Goal: Task Accomplishment & Management: Use online tool/utility

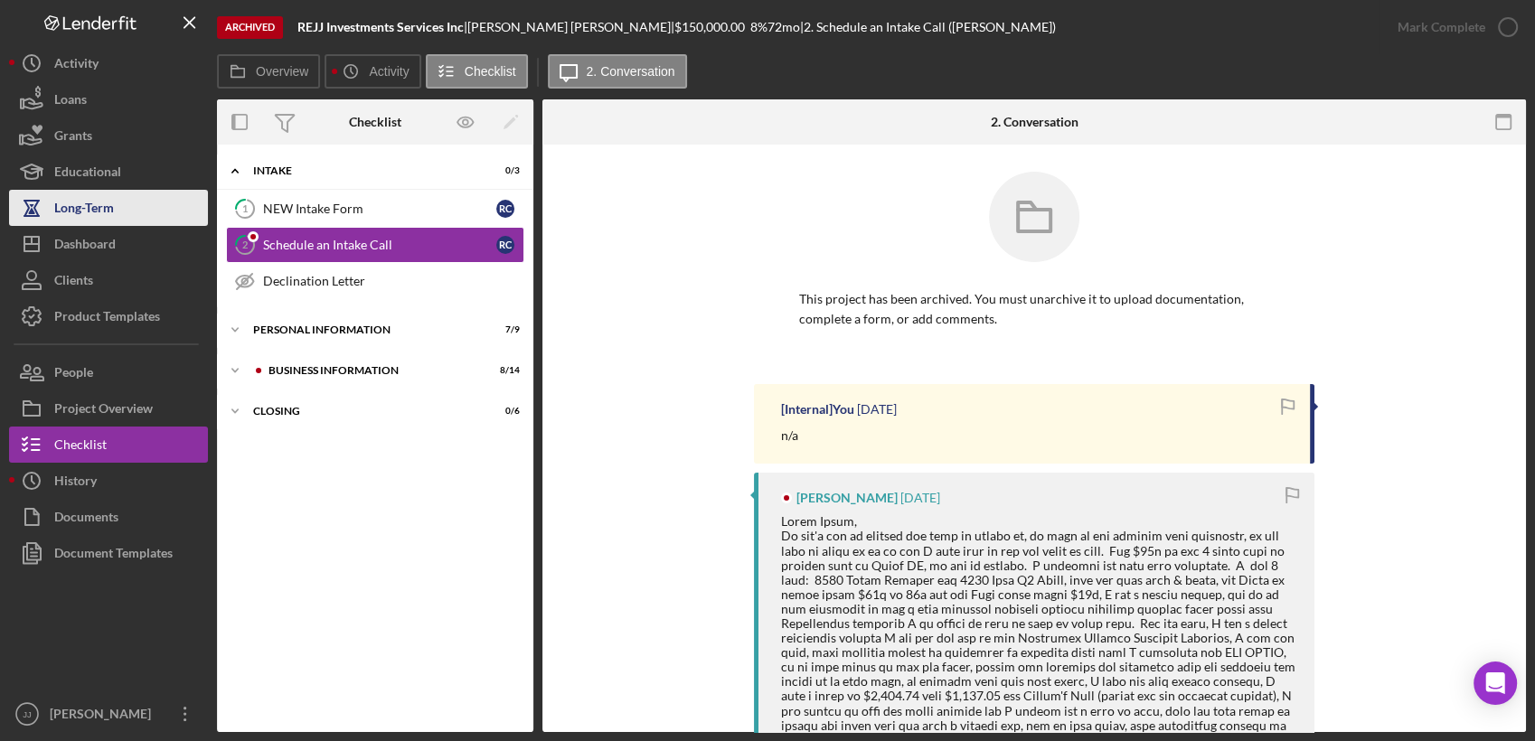
click at [80, 221] on div "Long-Term" at bounding box center [84, 210] width 60 height 41
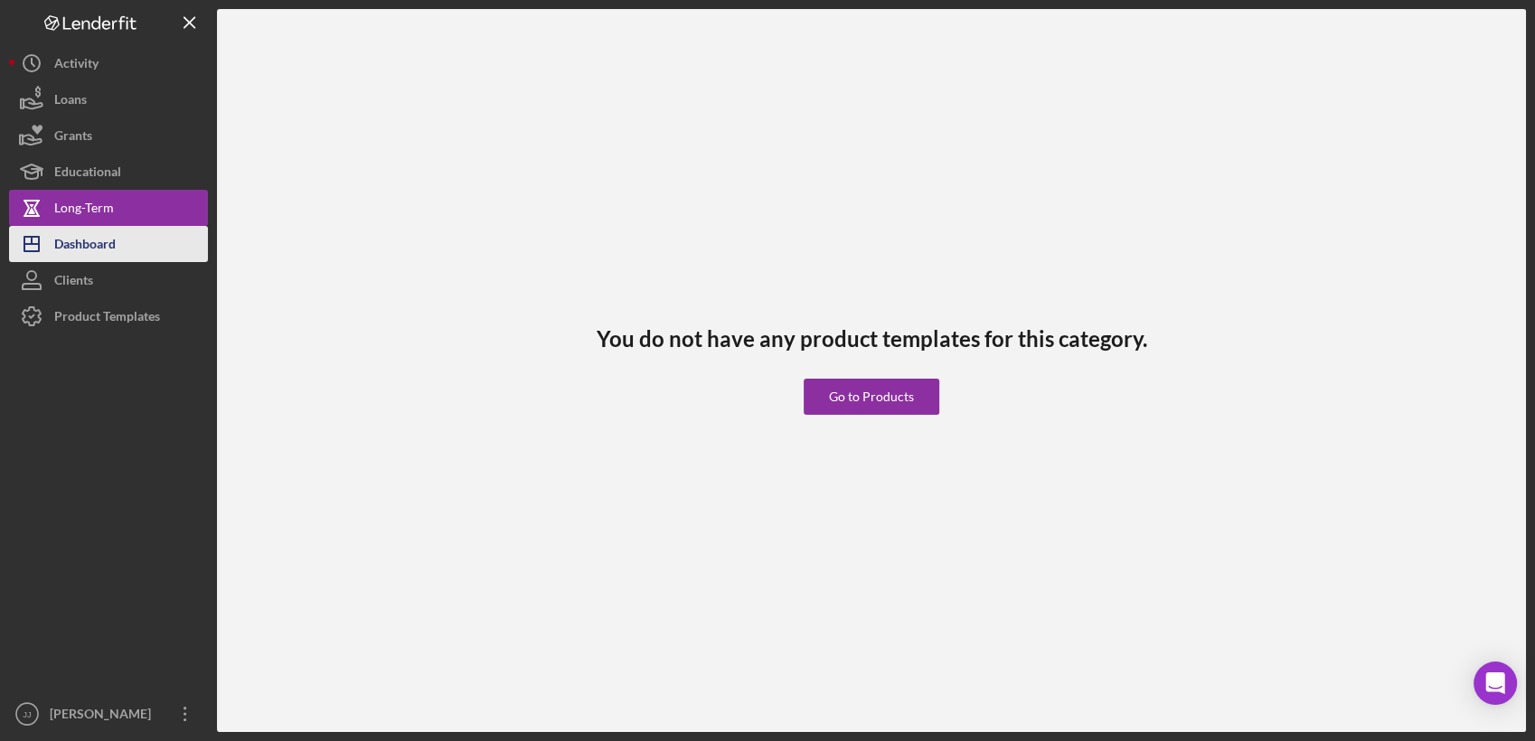
click at [82, 243] on div "Dashboard" at bounding box center [84, 246] width 61 height 41
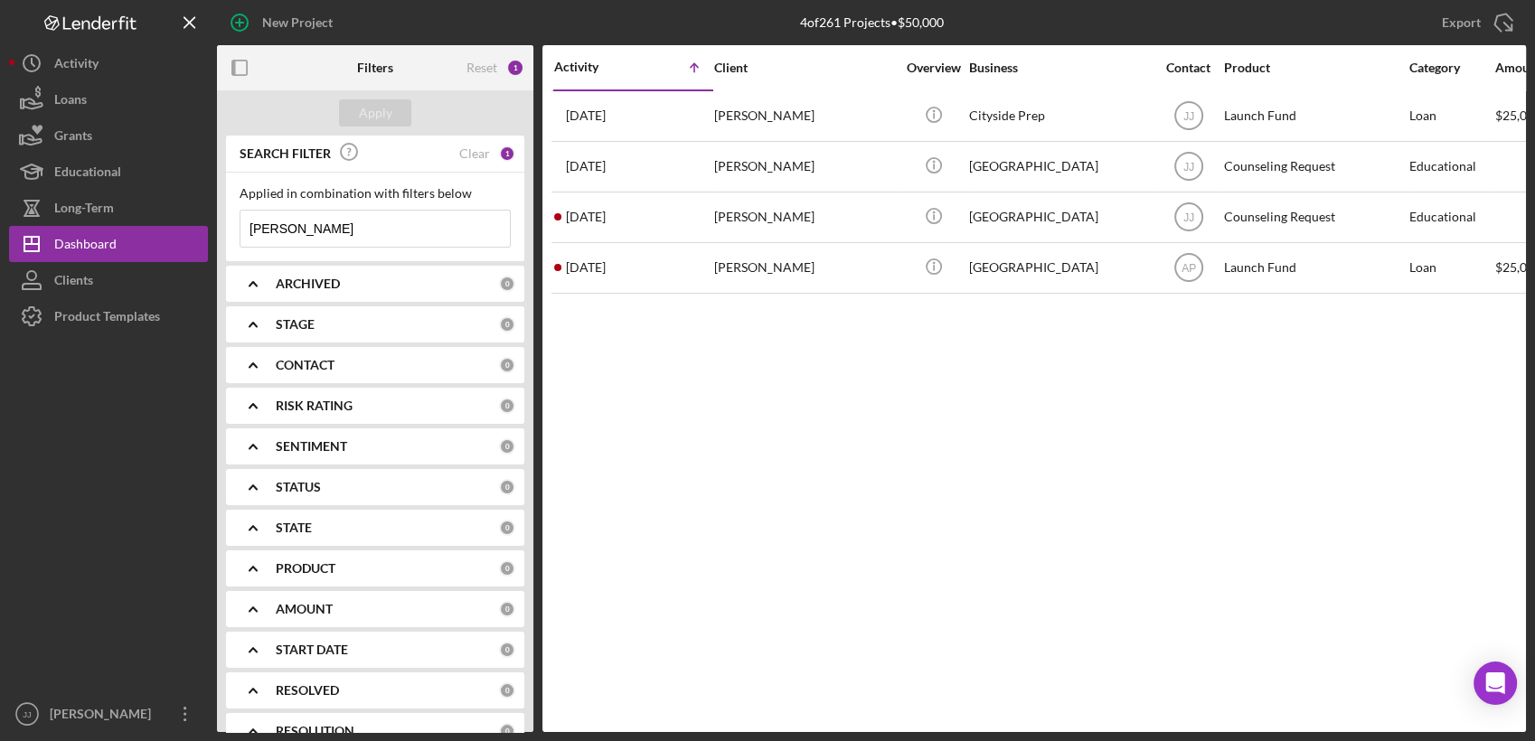
click at [475, 152] on div "Clear" at bounding box center [474, 153] width 31 height 14
click at [476, 71] on div "Reset" at bounding box center [482, 68] width 31 height 14
click at [399, 287] on div "ARCHIVED" at bounding box center [368, 284] width 184 height 14
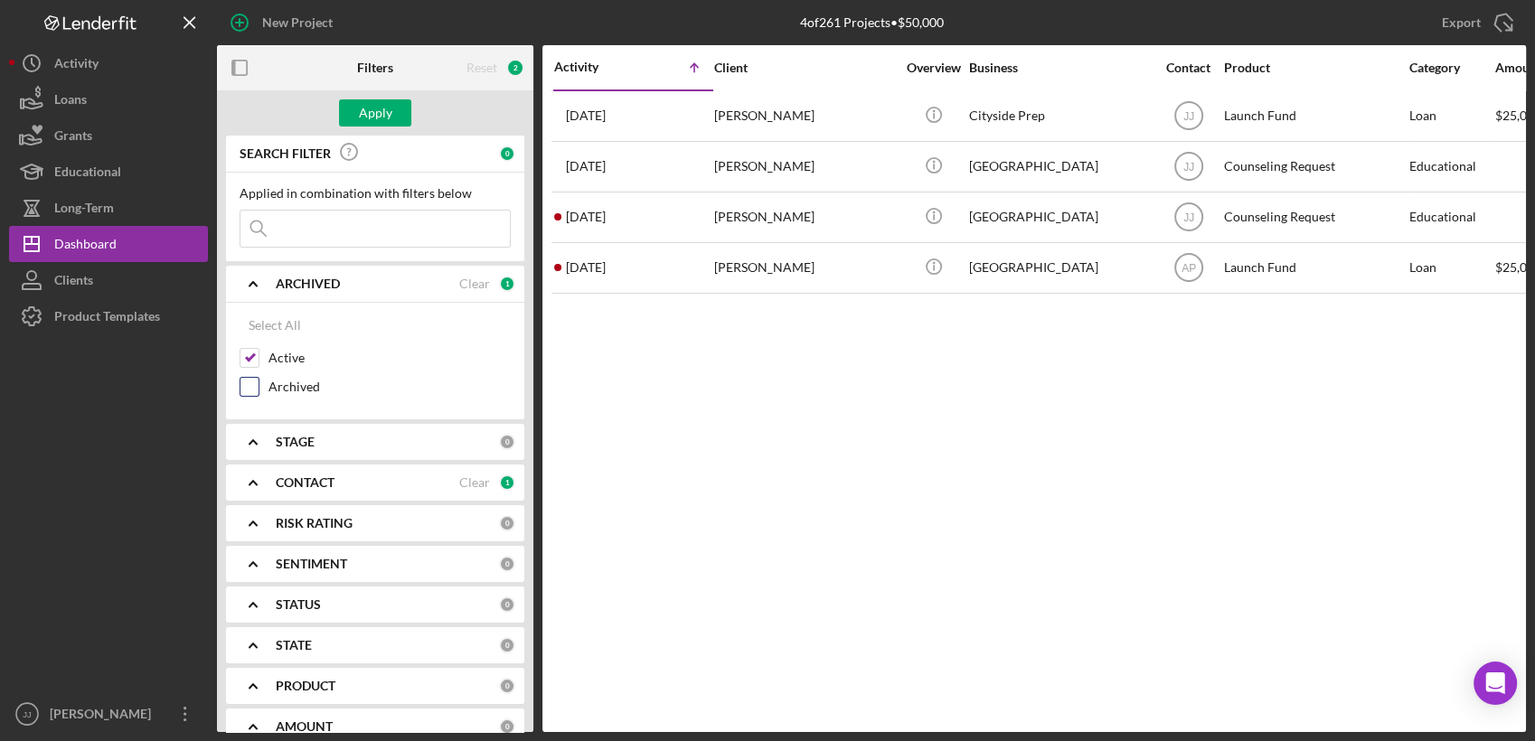
click at [260, 388] on div "Archived" at bounding box center [375, 391] width 271 height 29
click at [394, 440] on div "STAGE" at bounding box center [387, 442] width 223 height 14
click at [246, 509] on input "Done" at bounding box center [249, 516] width 18 height 18
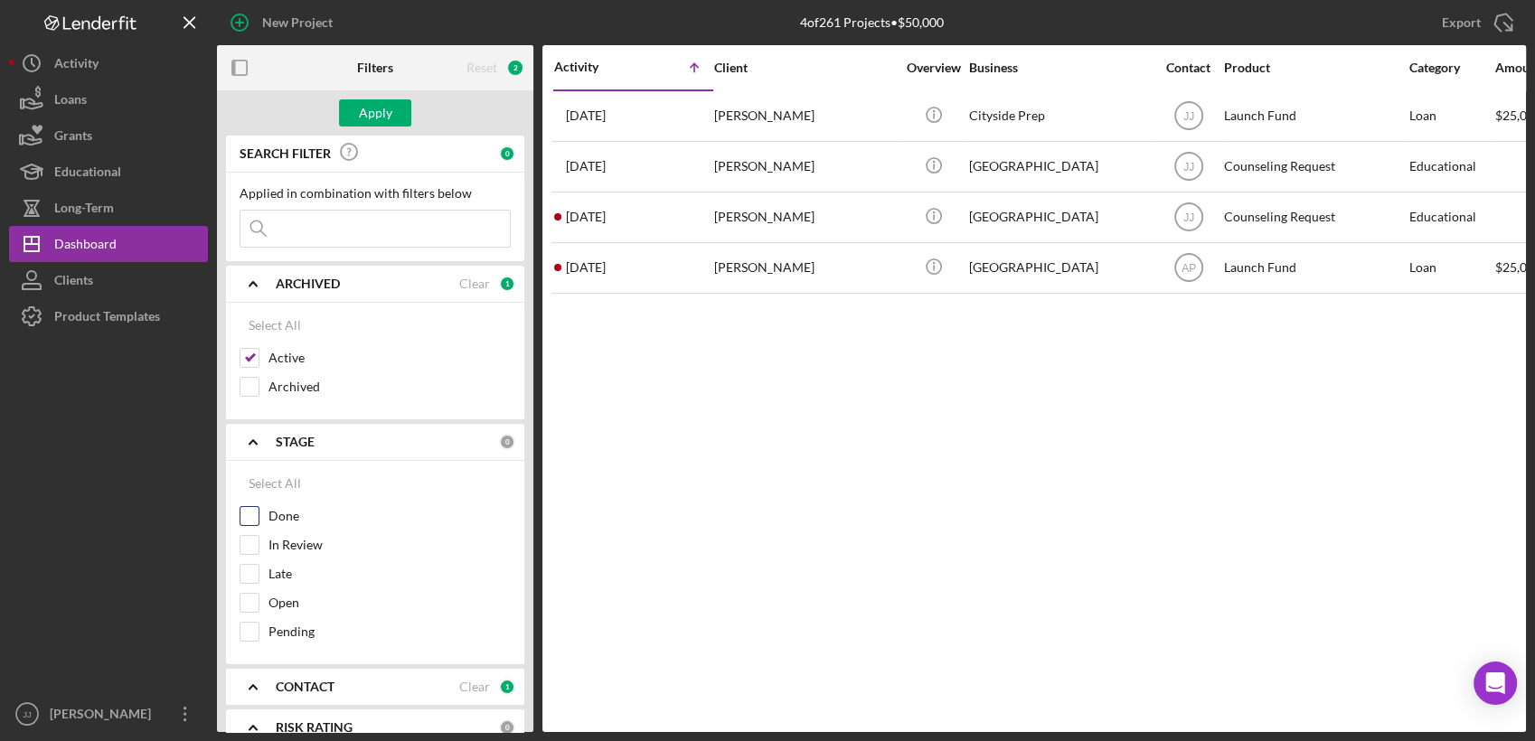
checkbox input "true"
click at [241, 553] on div at bounding box center [250, 545] width 20 height 20
click at [250, 577] on input "Late" at bounding box center [249, 574] width 18 height 18
checkbox input "true"
click at [248, 551] on input "In Review" at bounding box center [249, 545] width 18 height 18
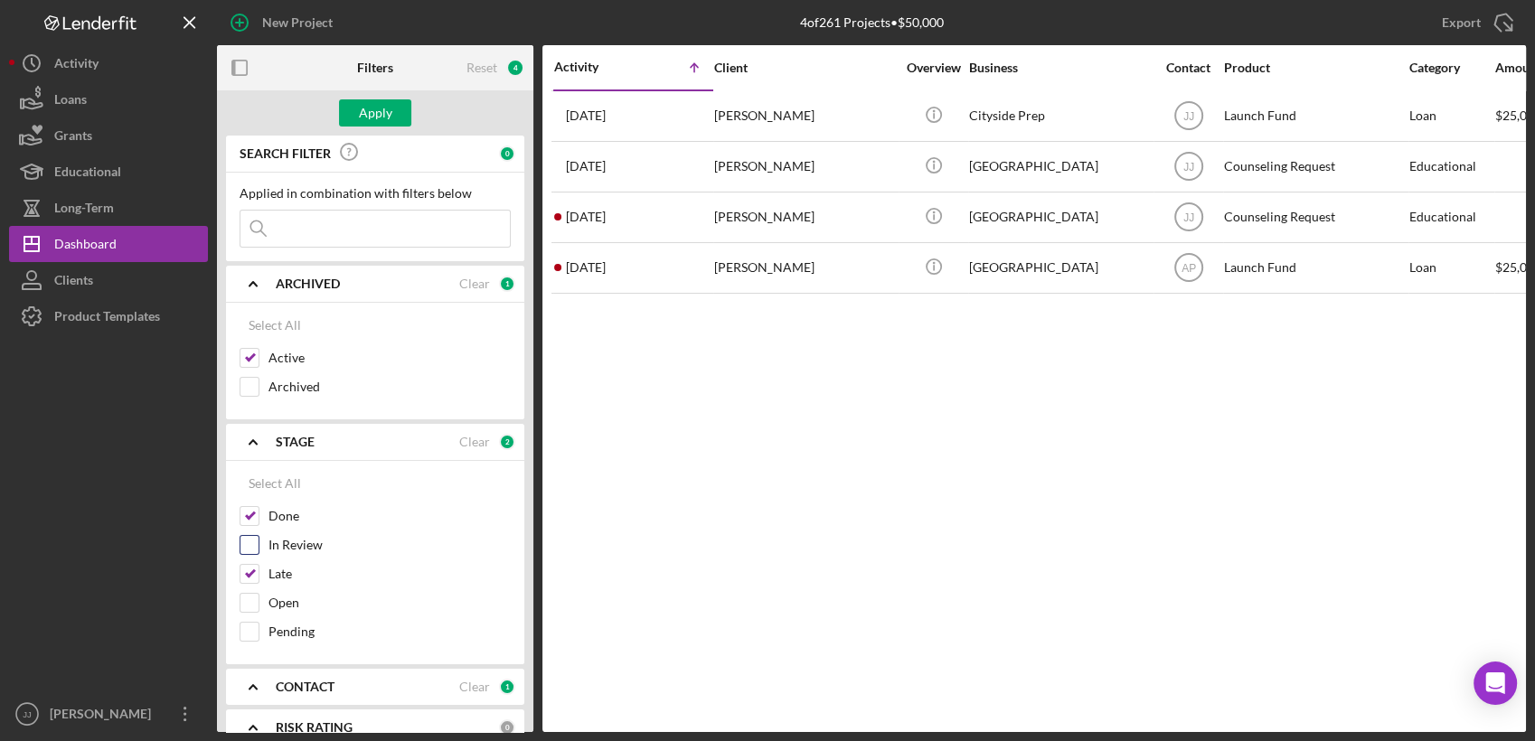
checkbox input "true"
click at [255, 603] on input "Open" at bounding box center [249, 603] width 18 height 18
checkbox input "true"
drag, startPoint x: 248, startPoint y: 620, endPoint x: 264, endPoint y: 622, distance: 16.4
click at [250, 623] on input "Pending" at bounding box center [249, 632] width 18 height 18
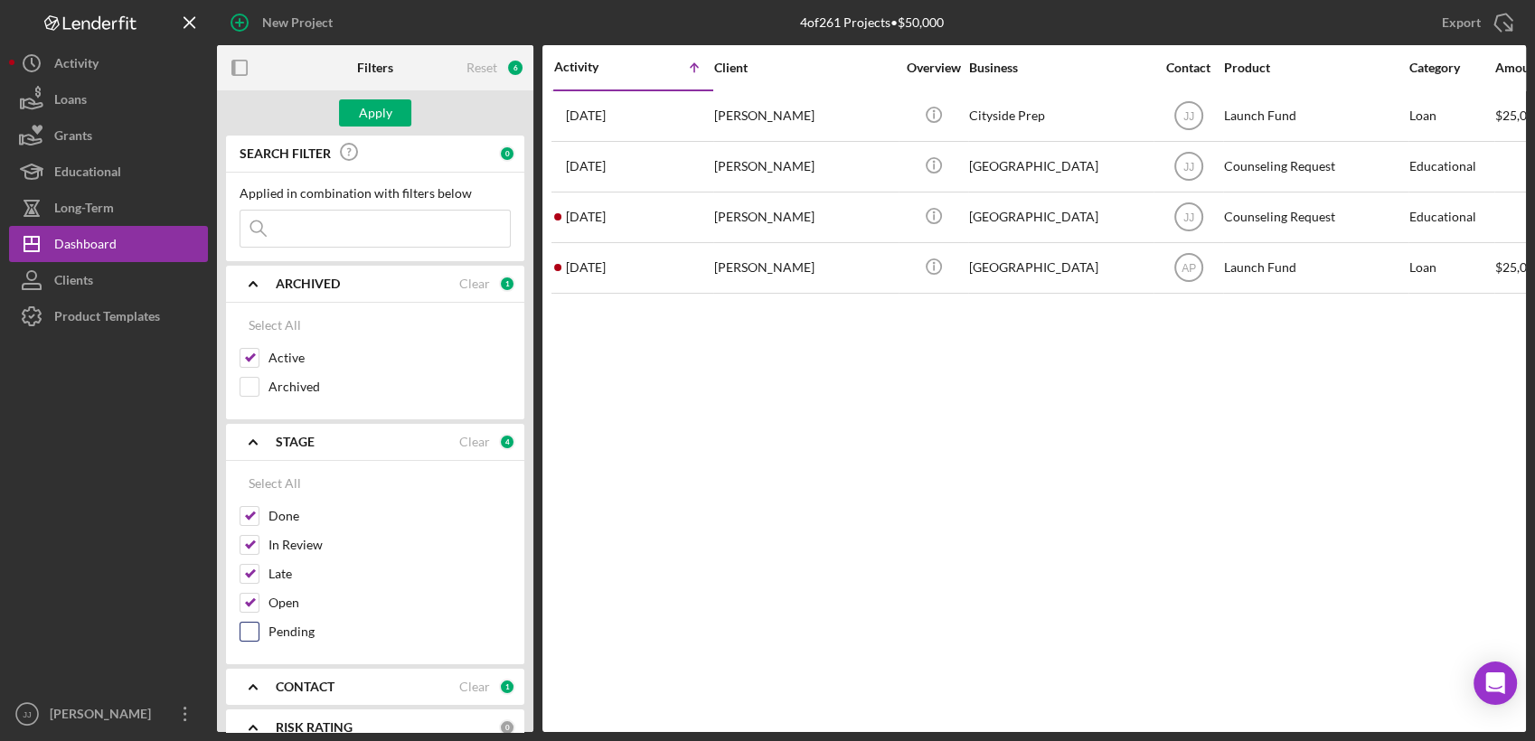
checkbox input "true"
click at [256, 387] on input "Archived" at bounding box center [249, 387] width 18 height 18
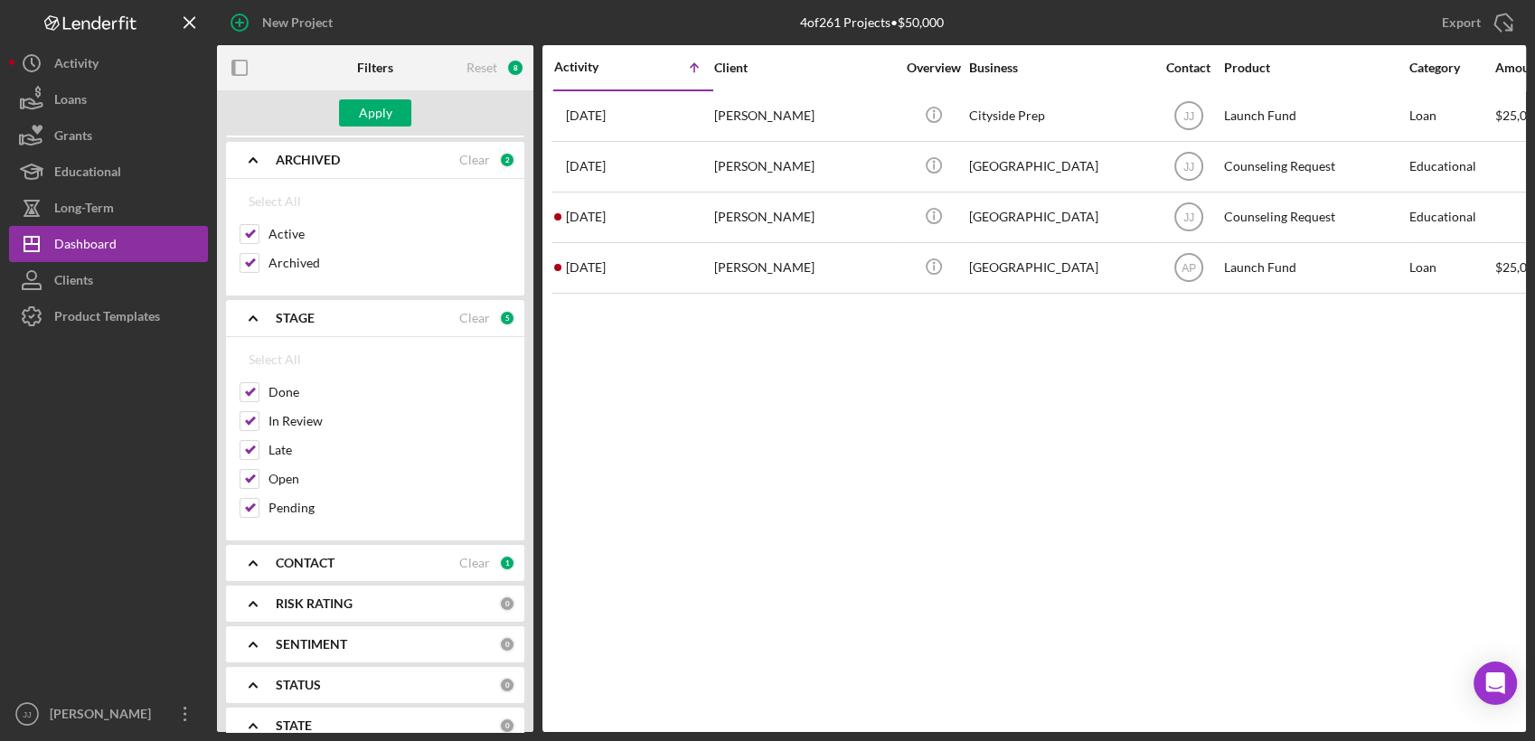
scroll to position [71, 0]
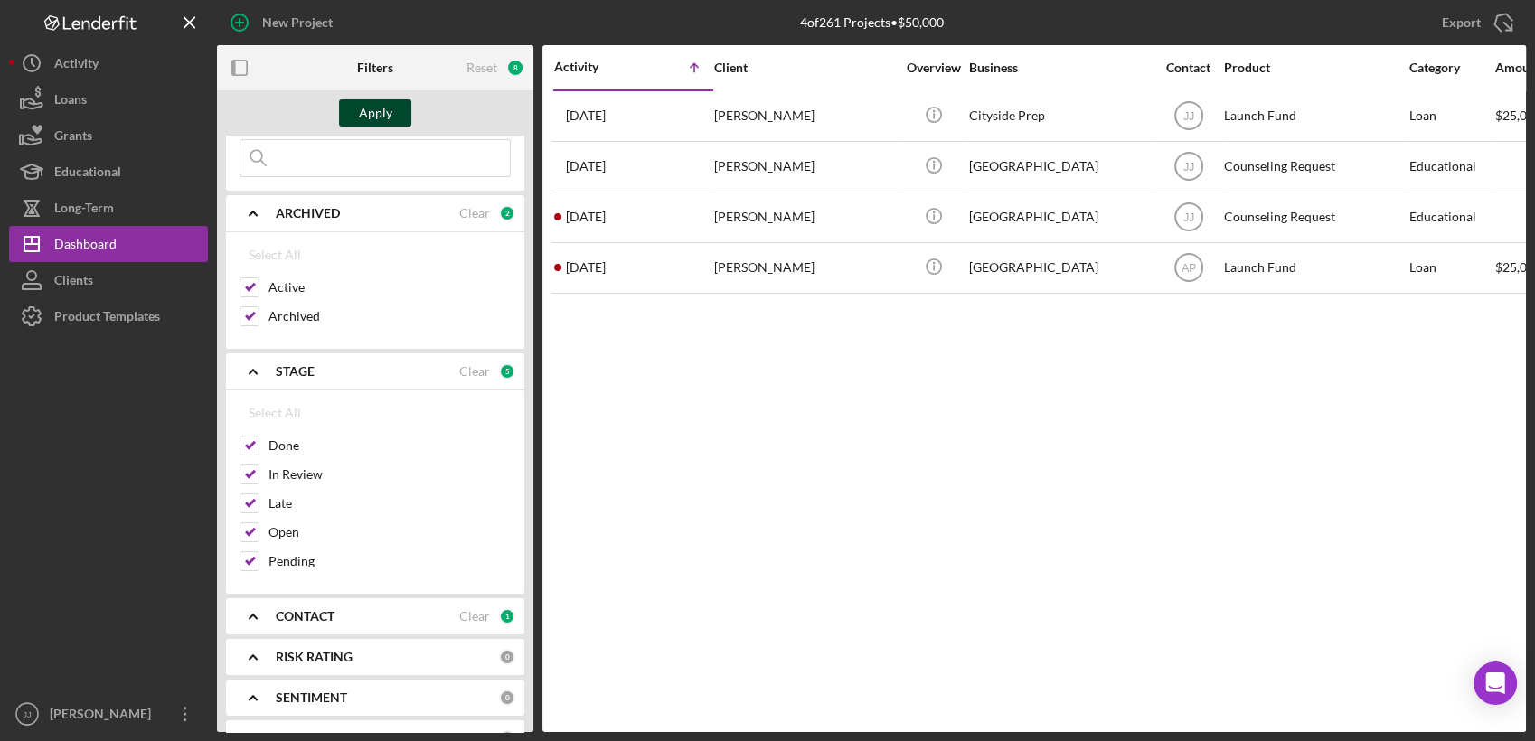
click at [353, 123] on button "Apply" at bounding box center [375, 112] width 72 height 27
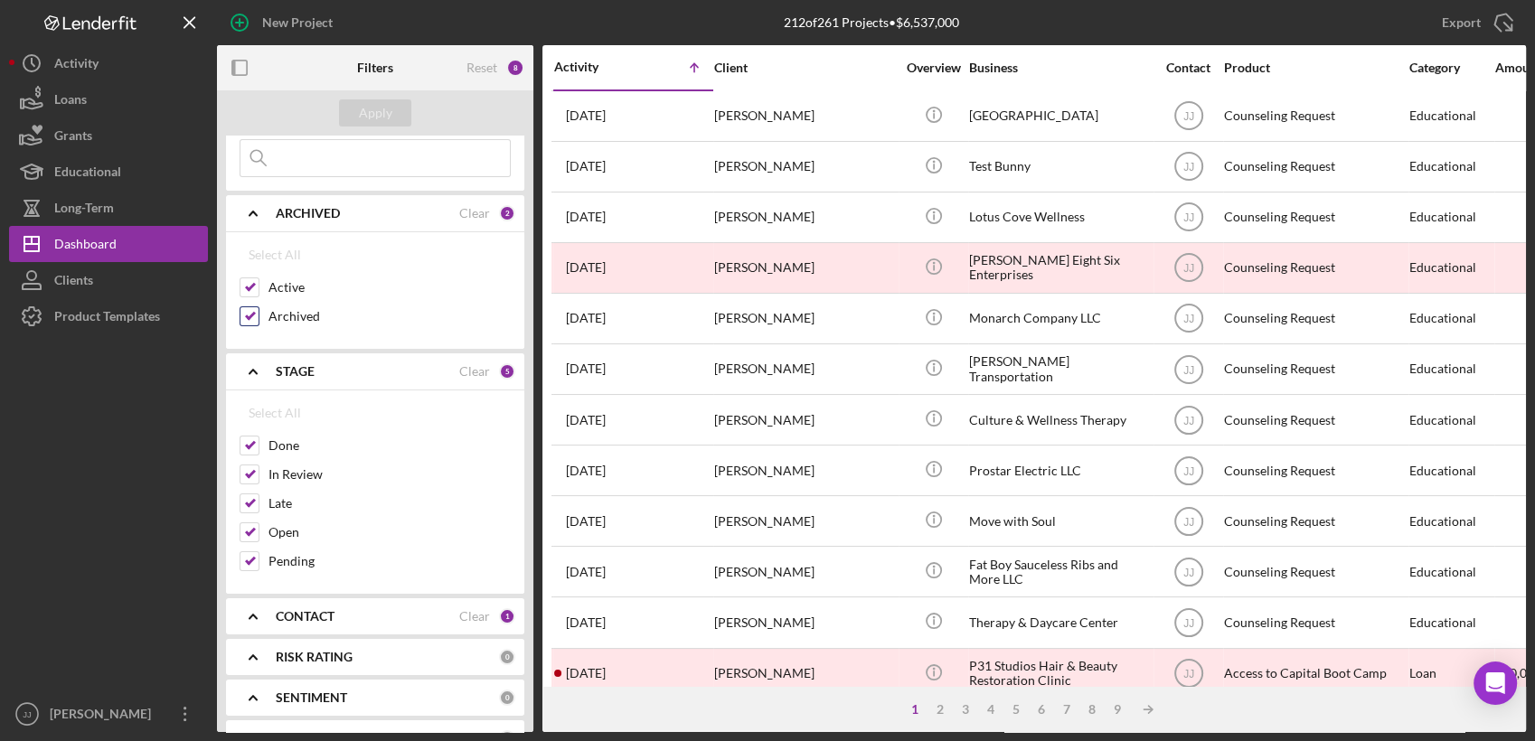
click at [248, 322] on input "Archived" at bounding box center [249, 316] width 18 height 18
checkbox input "false"
click at [399, 112] on button "Apply" at bounding box center [375, 112] width 72 height 27
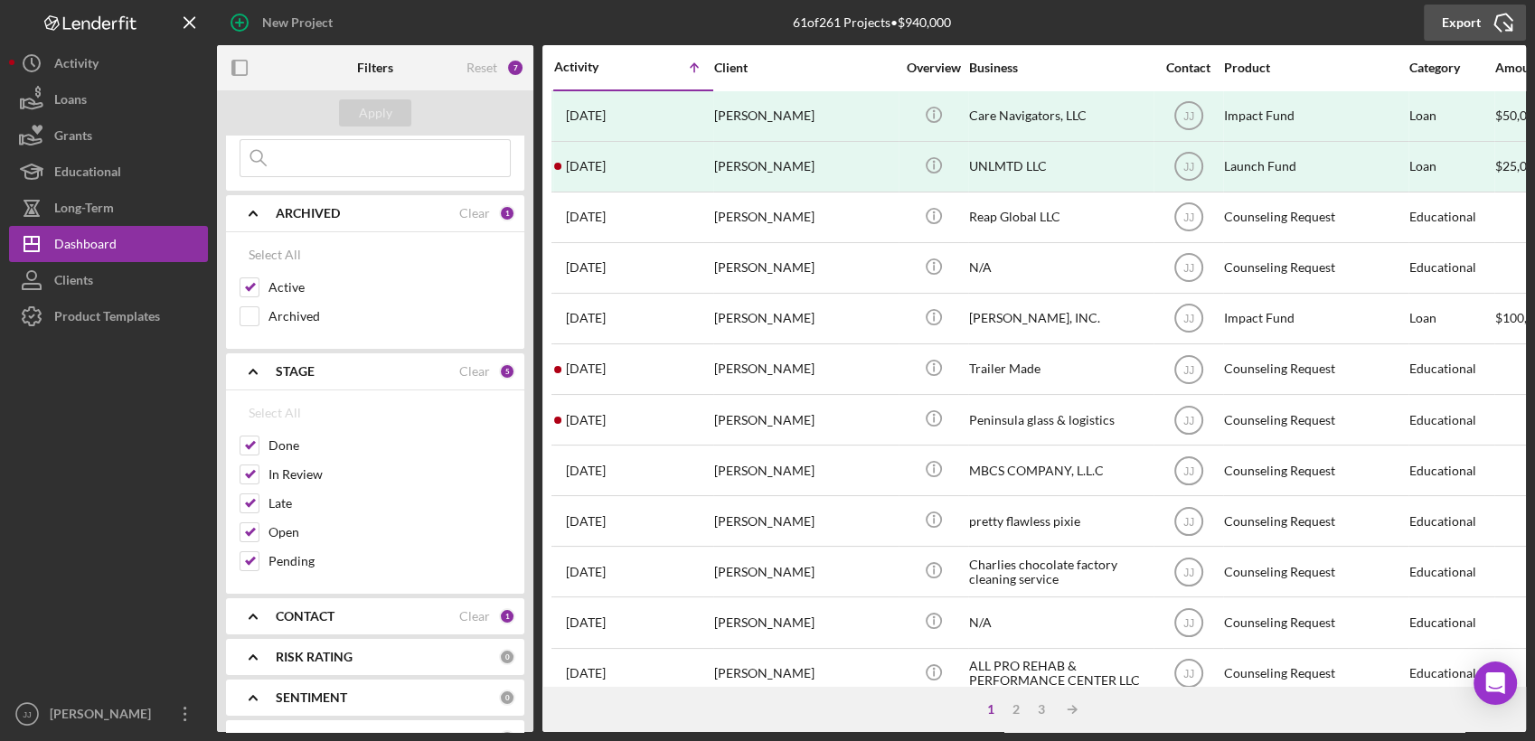
click at [1493, 29] on icon "Icon/Export" at bounding box center [1503, 22] width 45 height 45
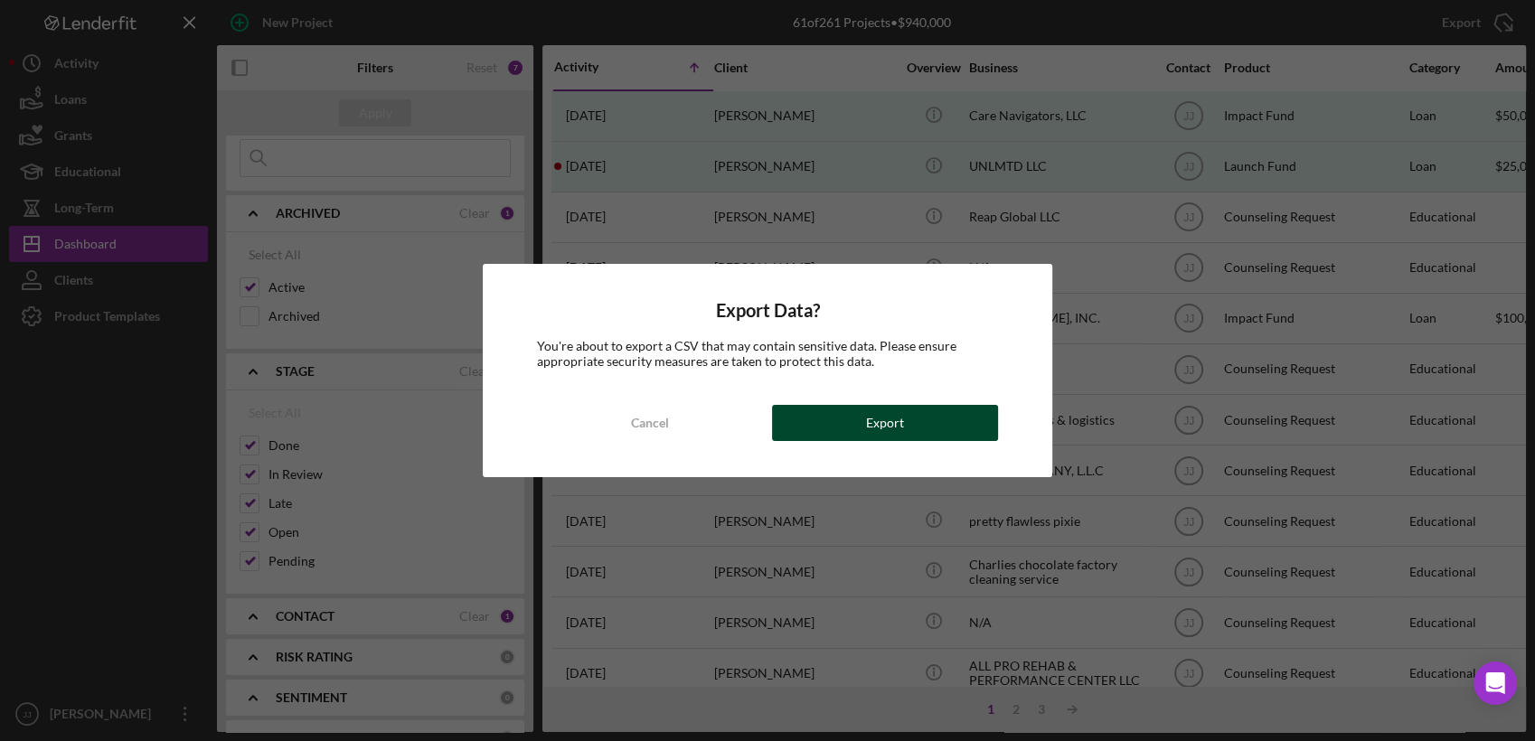
click at [947, 406] on button "Export" at bounding box center [885, 423] width 226 height 36
